Goal: Task Accomplishment & Management: Manage account settings

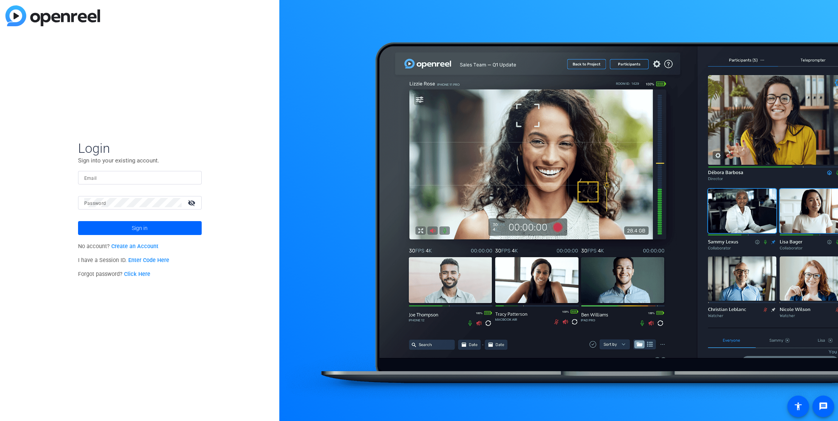
click at [114, 180] on input "Email" at bounding box center [139, 177] width 111 height 9
type input "[EMAIL_ADDRESS][DOMAIN_NAME]"
click at [138, 229] on span "Sign in" at bounding box center [140, 228] width 16 height 19
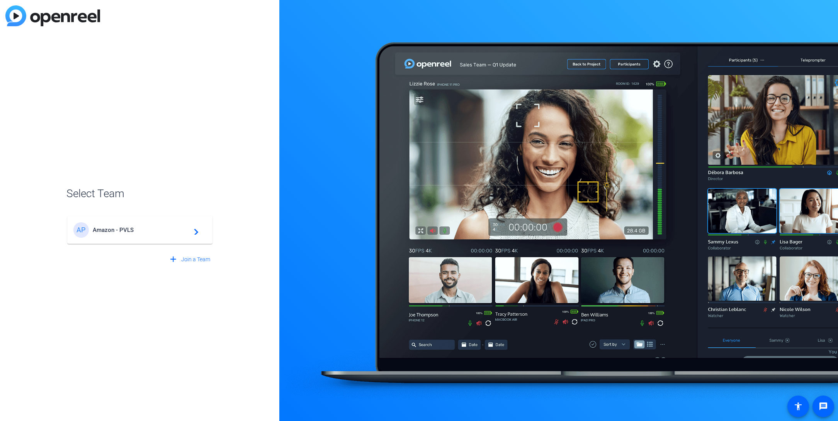
click at [142, 229] on span "Amazon - PVLS" at bounding box center [141, 230] width 97 height 7
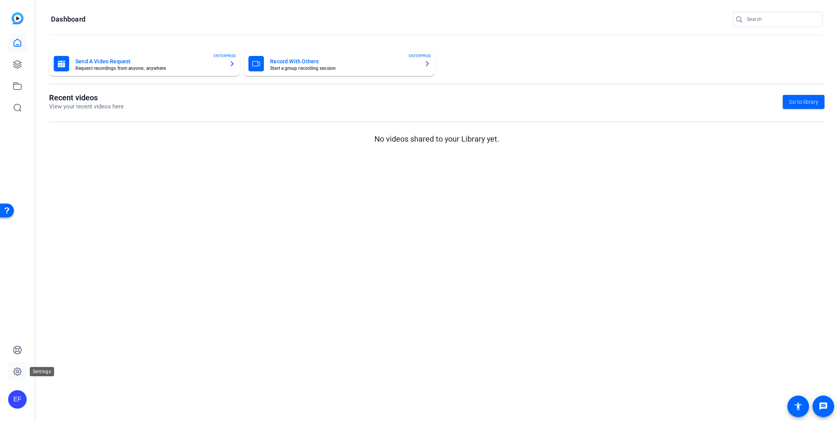
click at [18, 368] on icon at bounding box center [18, 372] width 8 height 8
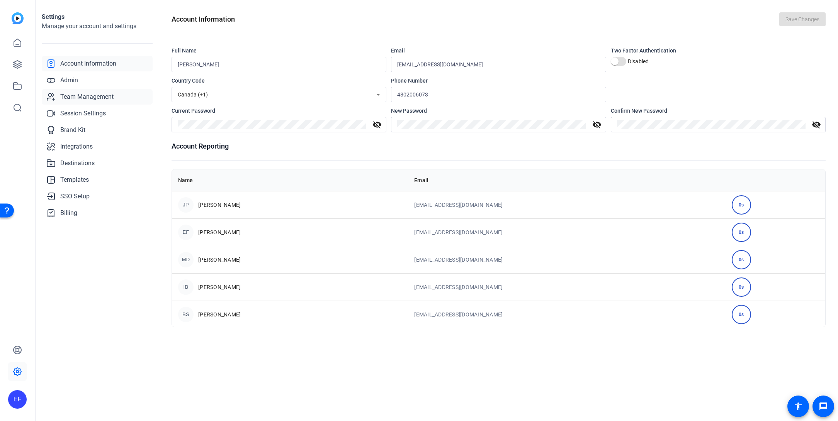
click at [75, 95] on span "Team Management" at bounding box center [86, 96] width 53 height 9
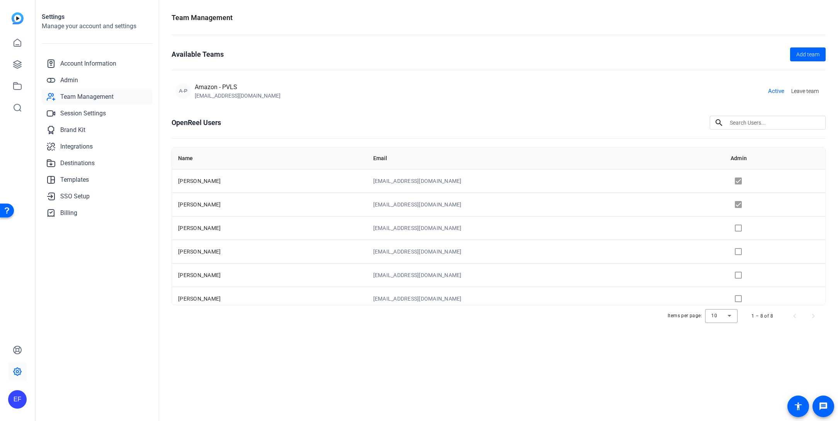
click at [728, 184] on td at bounding box center [774, 181] width 101 height 24
click at [726, 182] on td at bounding box center [774, 181] width 101 height 24
click at [248, 179] on td "[PERSON_NAME]" at bounding box center [269, 181] width 195 height 24
